Goal: Task Accomplishment & Management: Complete application form

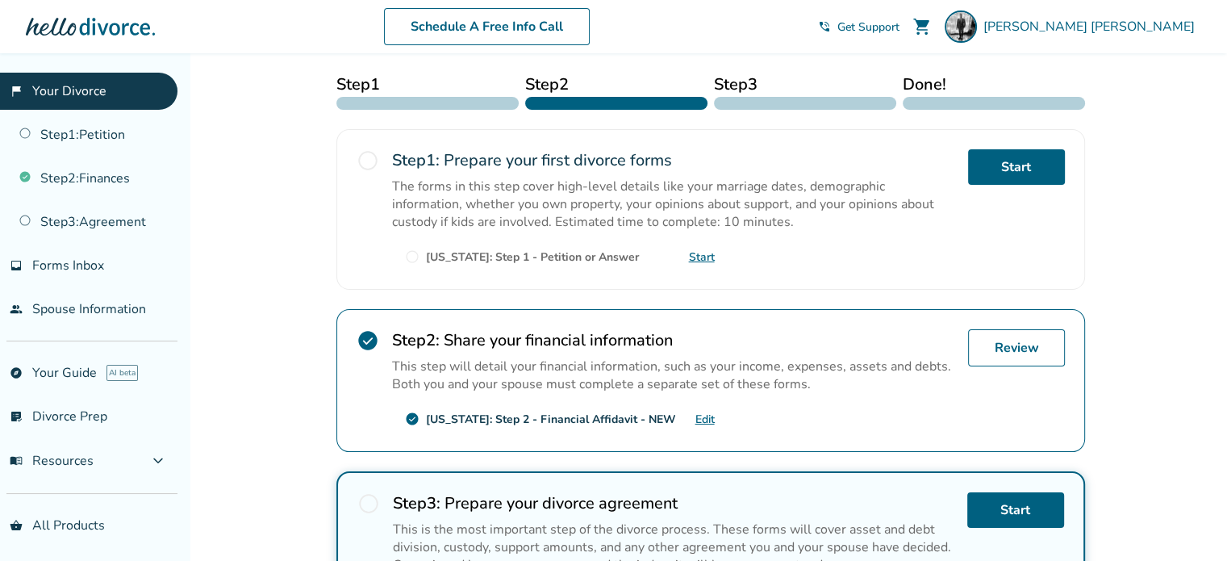
scroll to position [255, 0]
click at [703, 411] on link "Edit" at bounding box center [704, 418] width 19 height 15
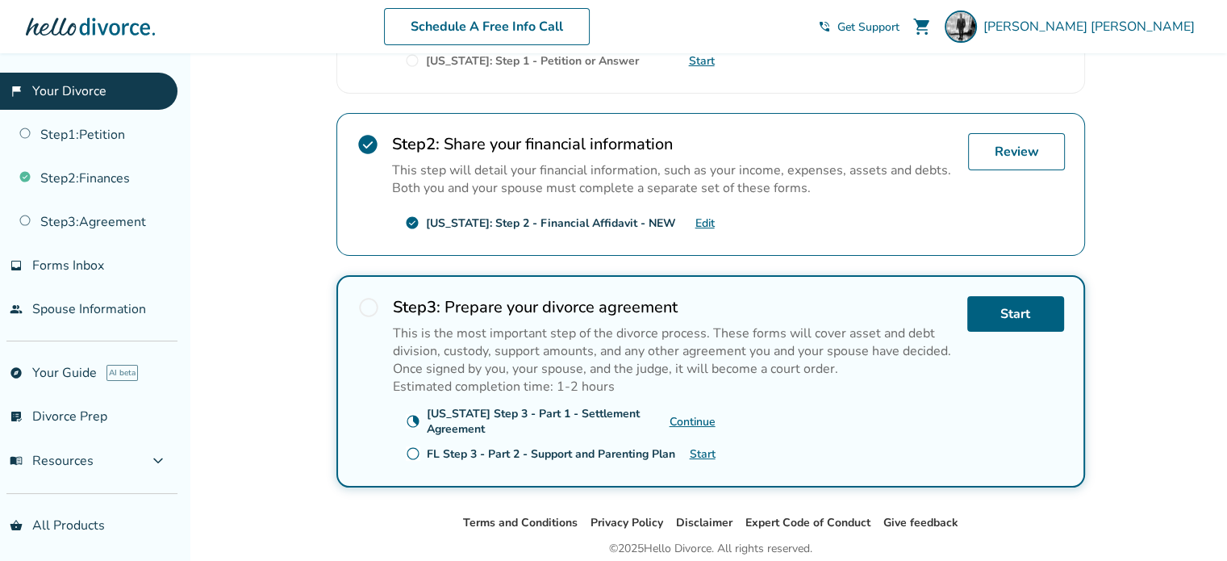
scroll to position [451, 0]
click at [367, 299] on span "radio_button_unchecked" at bounding box center [368, 306] width 23 height 23
click at [1016, 311] on link "Start" at bounding box center [1015, 312] width 97 height 35
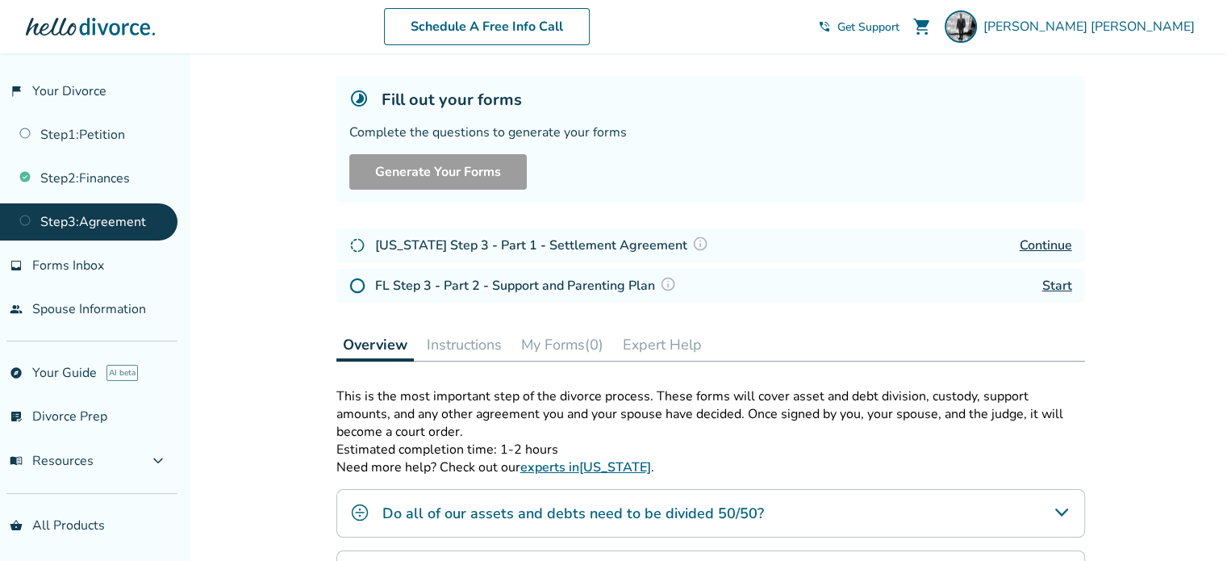
scroll to position [81, 0]
click at [1054, 246] on link "Continue" at bounding box center [1046, 245] width 52 height 18
